Goal: Check status: Check status

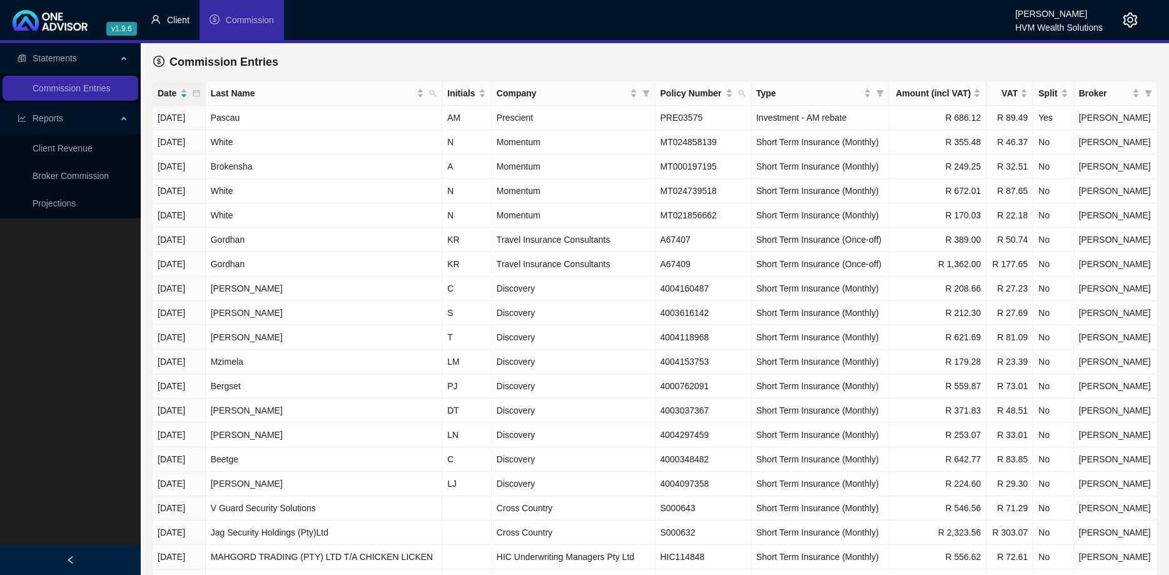
click at [174, 15] on span "Client" at bounding box center [178, 20] width 23 height 10
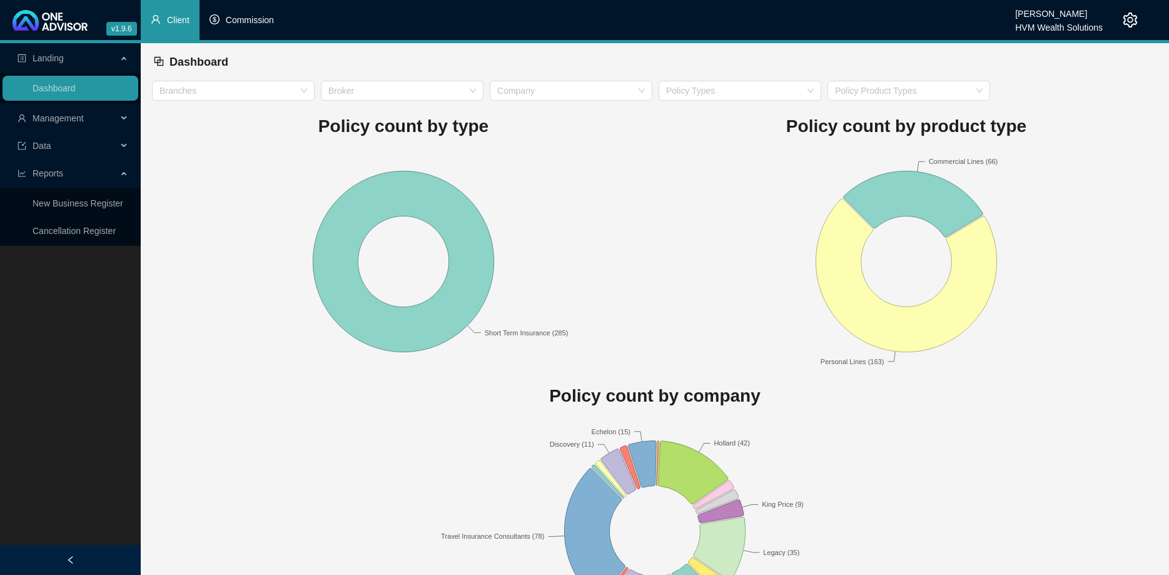
click at [248, 25] on span "Commission" at bounding box center [250, 20] width 48 height 10
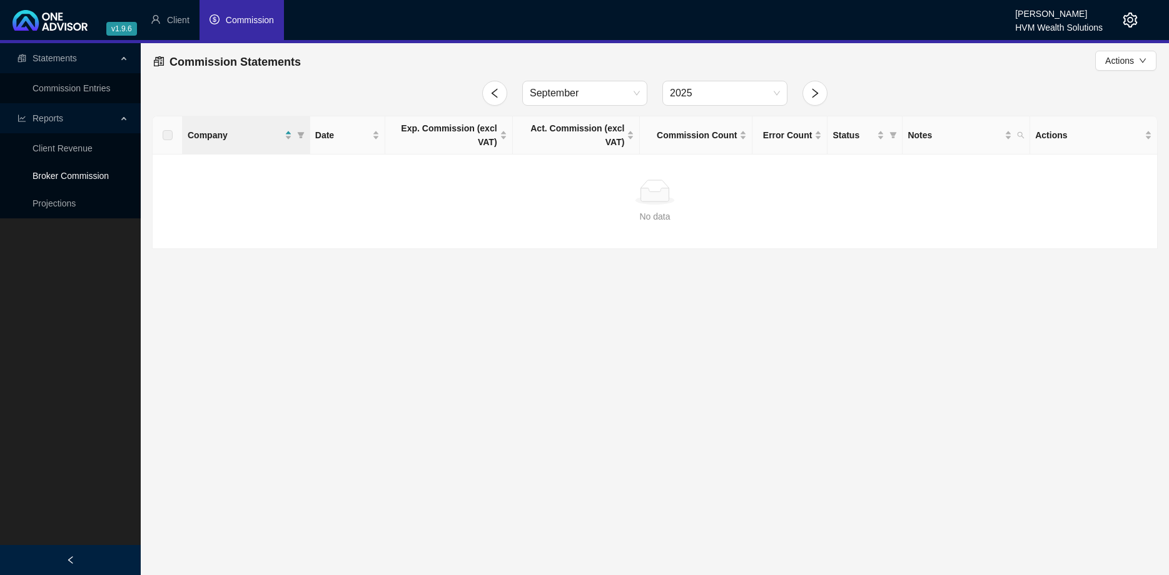
click at [91, 181] on link "Broker Commission" at bounding box center [71, 176] width 76 height 10
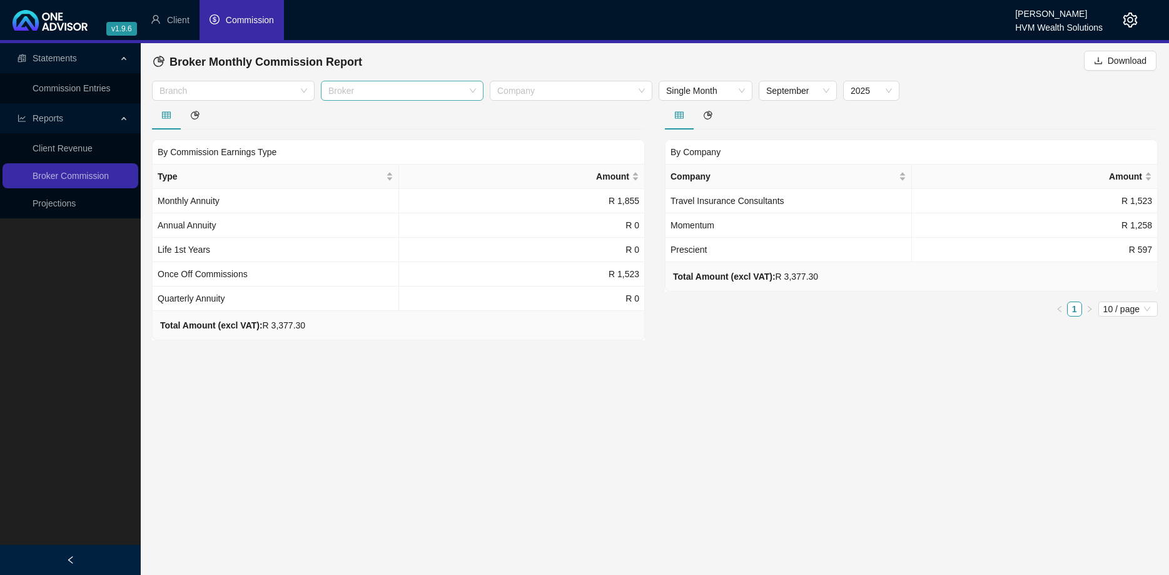
click at [428, 81] on div "Broker" at bounding box center [402, 91] width 163 height 20
click at [428, 86] on div at bounding box center [395, 90] width 144 height 9
click at [548, 88] on div at bounding box center [564, 90] width 144 height 9
click at [447, 125] on div at bounding box center [398, 115] width 493 height 29
click at [290, 94] on div at bounding box center [226, 90] width 144 height 9
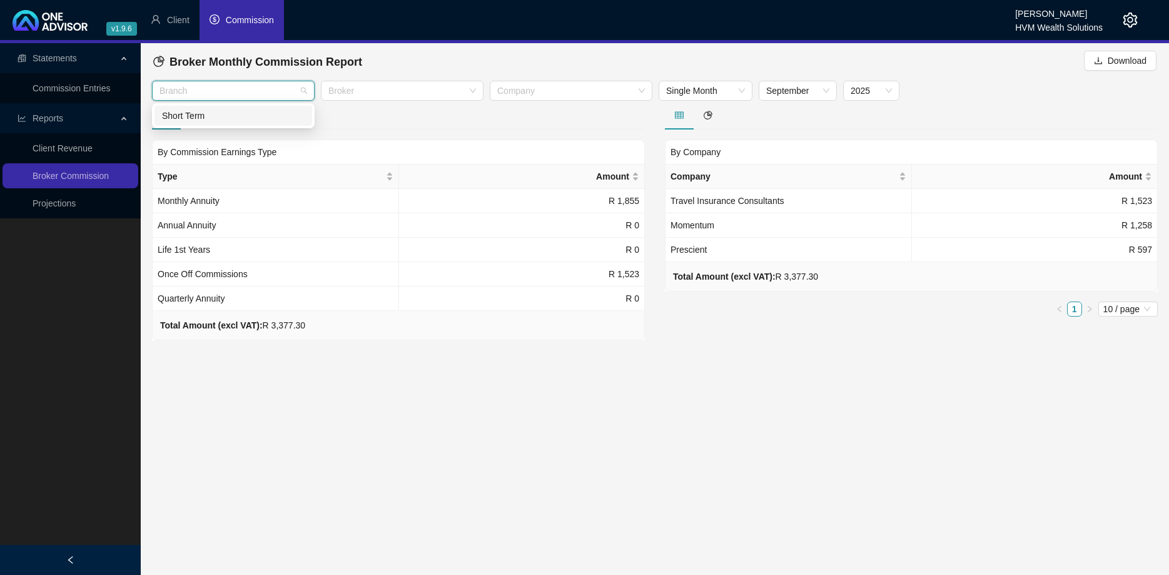
click at [262, 111] on div "Short Term" at bounding box center [233, 116] width 143 height 14
click at [783, 94] on span "September" at bounding box center [797, 90] width 63 height 19
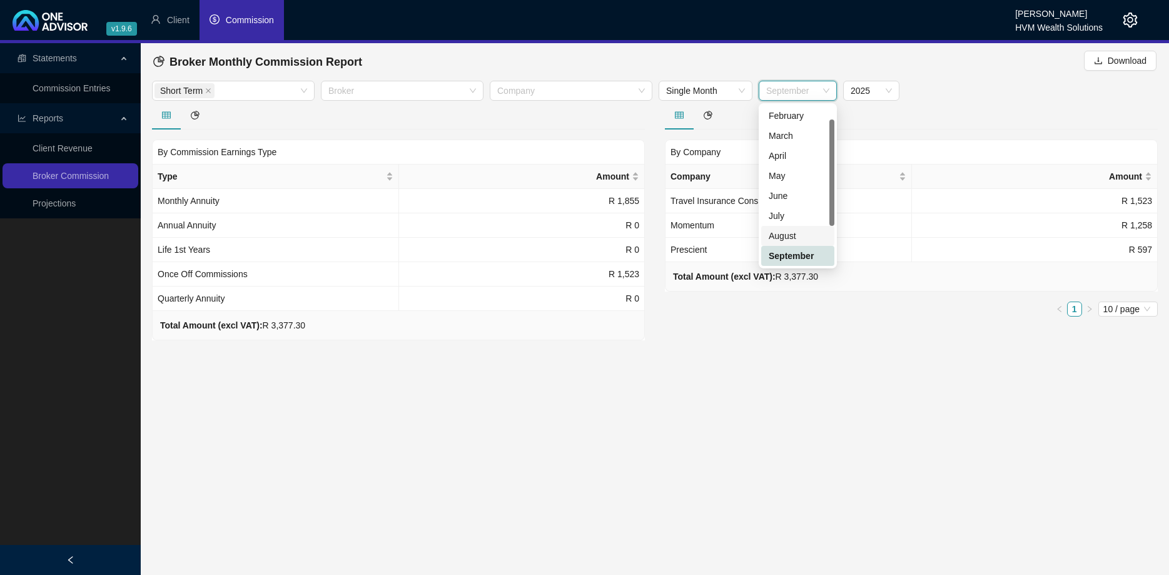
click at [787, 230] on div "August" at bounding box center [798, 236] width 58 height 14
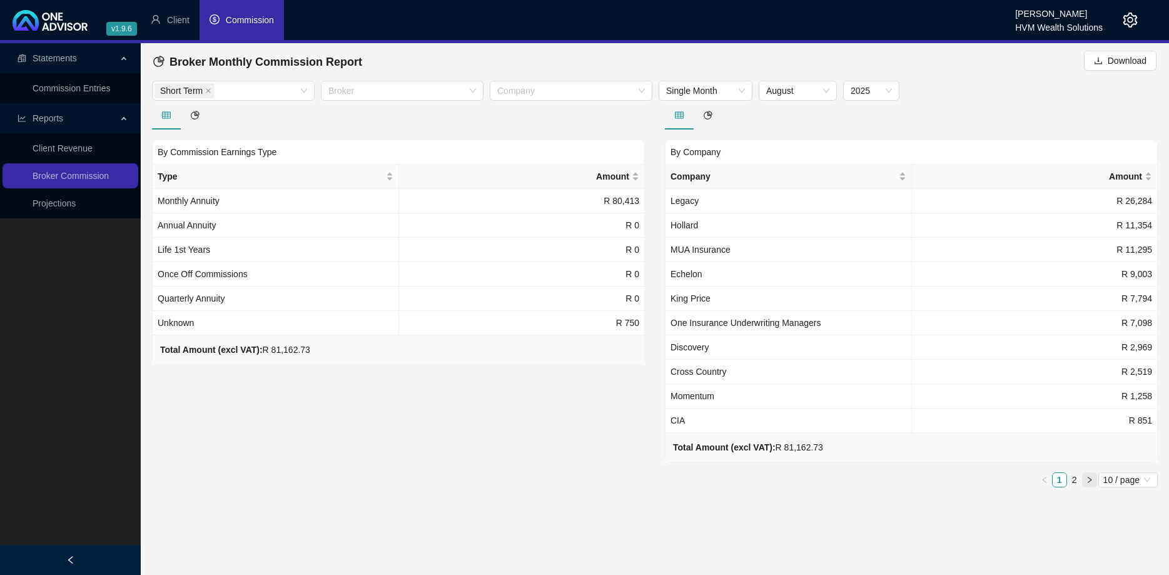
click at [1090, 475] on button "button" at bounding box center [1089, 479] width 15 height 15
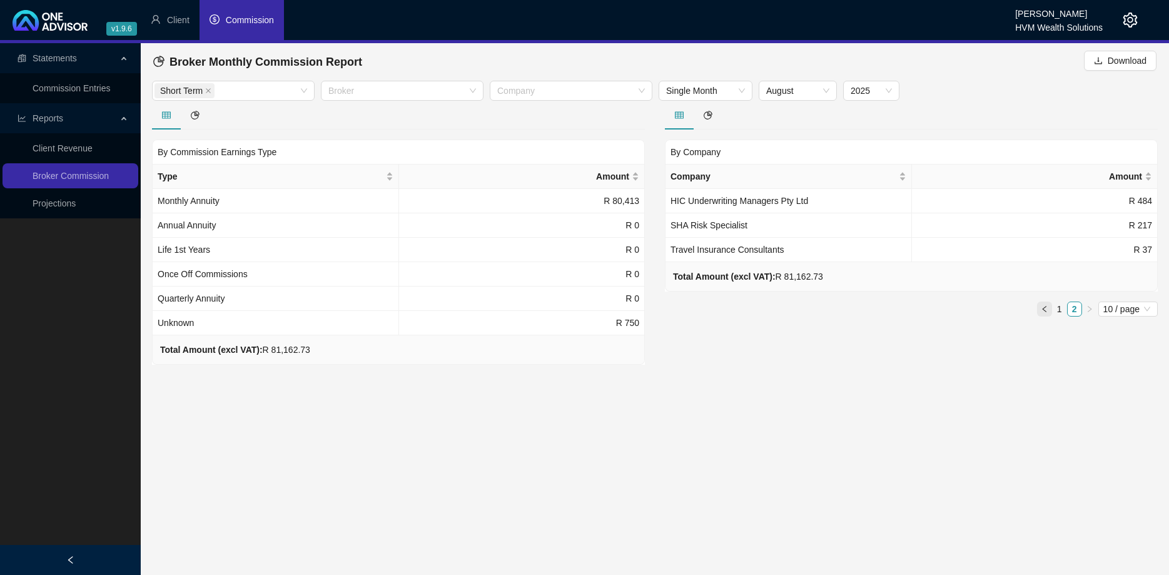
click at [1045, 311] on icon "left" at bounding box center [1045, 309] width 8 height 8
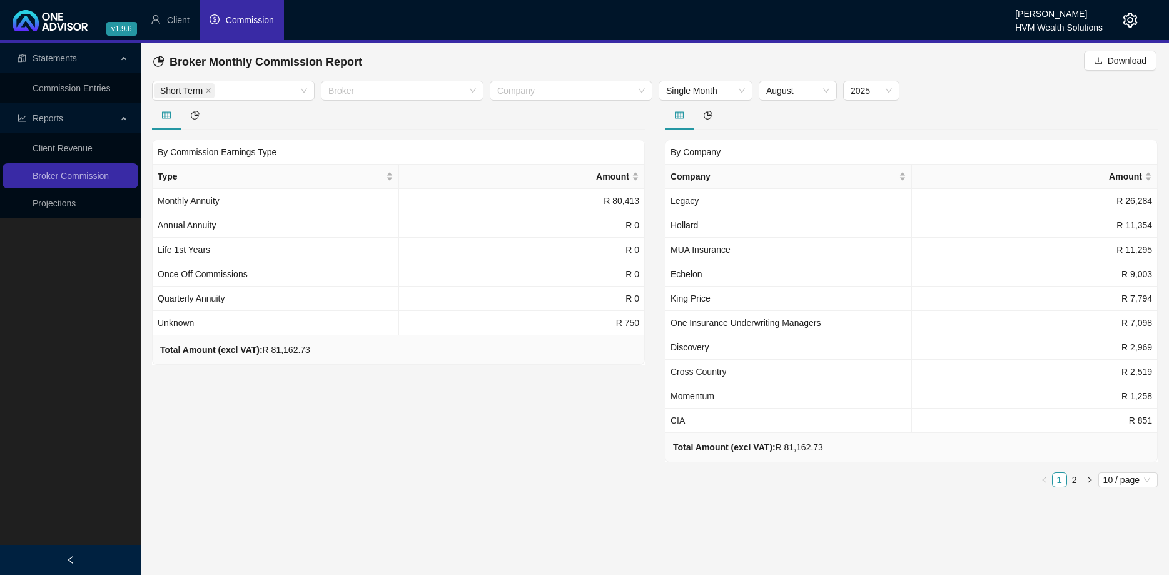
click at [816, 101] on div at bounding box center [911, 115] width 493 height 29
click at [816, 97] on span "August" at bounding box center [797, 90] width 63 height 19
click at [791, 211] on div "July" at bounding box center [798, 216] width 58 height 14
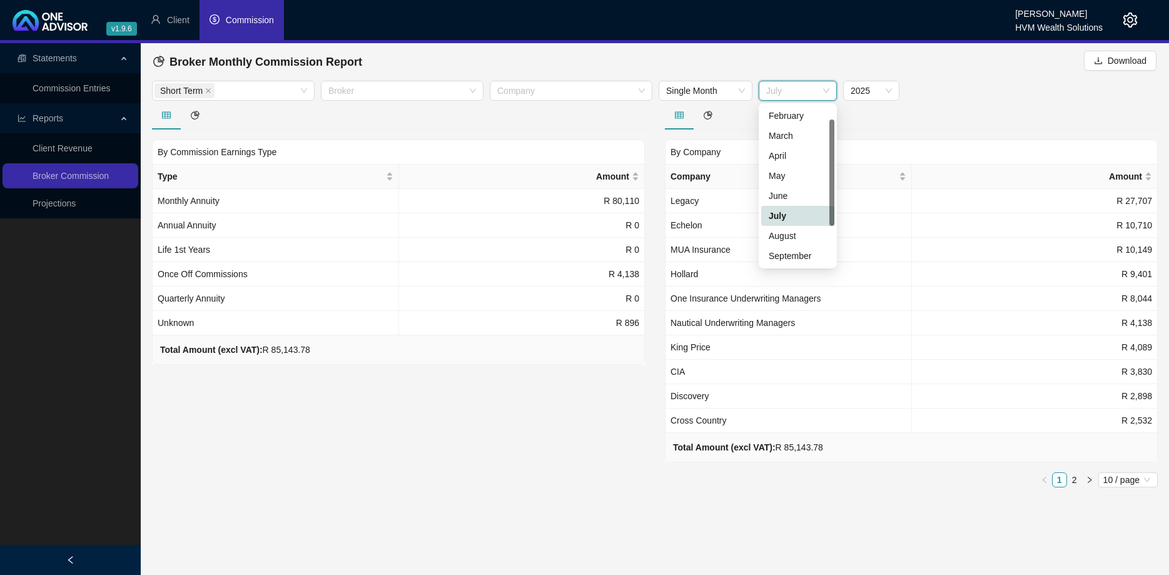
click at [789, 89] on span "July" at bounding box center [797, 90] width 63 height 19
click at [784, 196] on div "June" at bounding box center [798, 196] width 58 height 14
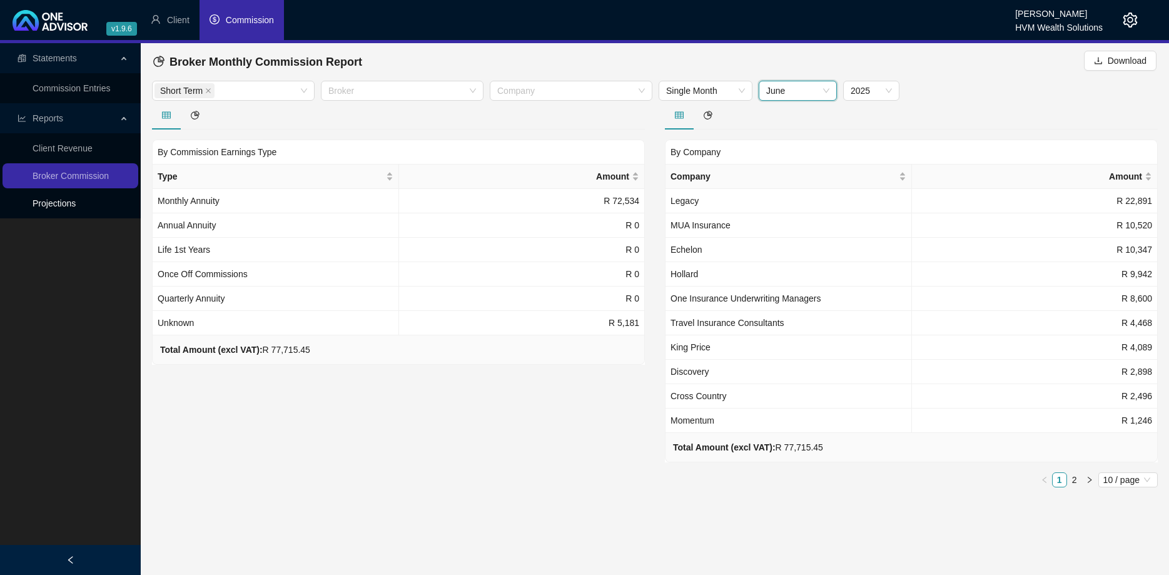
click at [75, 203] on link "Projections" at bounding box center [54, 203] width 43 height 10
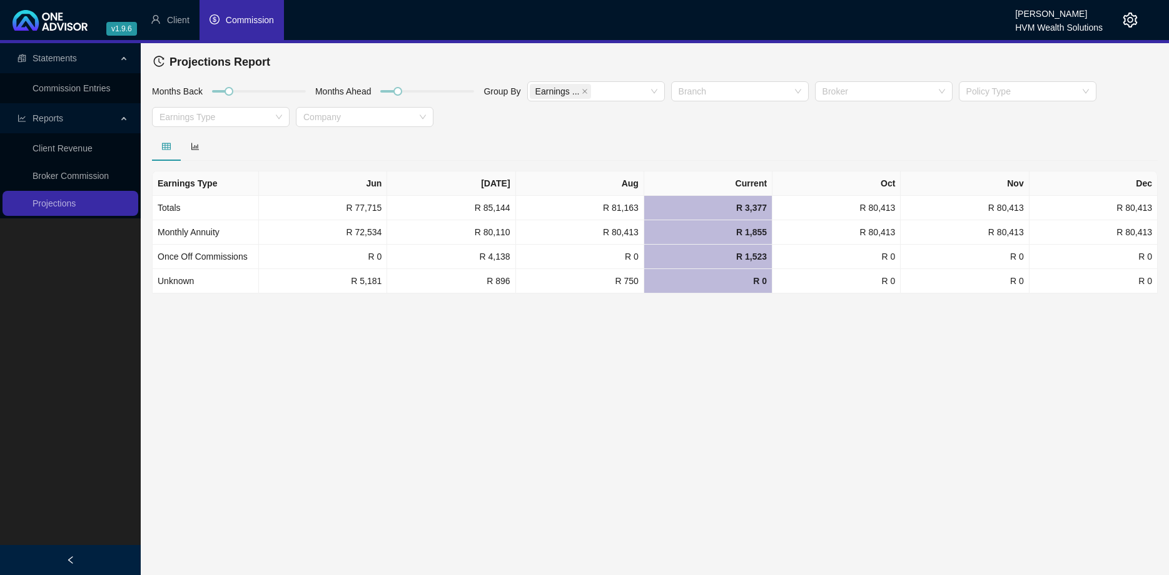
click at [555, 129] on div "Months Back Months Ahead Group By Earnings ... Branch Broker Policy Type Earnin…" at bounding box center [655, 106] width 1012 height 51
click at [574, 116] on div "Months Back Months Ahead Group By Earnings ... Branch Broker Policy Type Earnin…" at bounding box center [655, 106] width 1012 height 51
